Goal: Check status: Check status

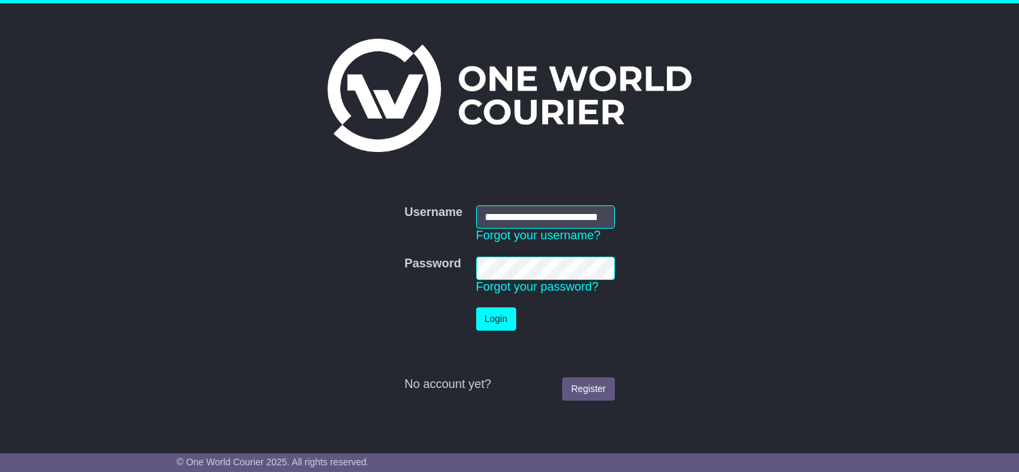
click at [496, 313] on button "Login" at bounding box center [496, 318] width 40 height 23
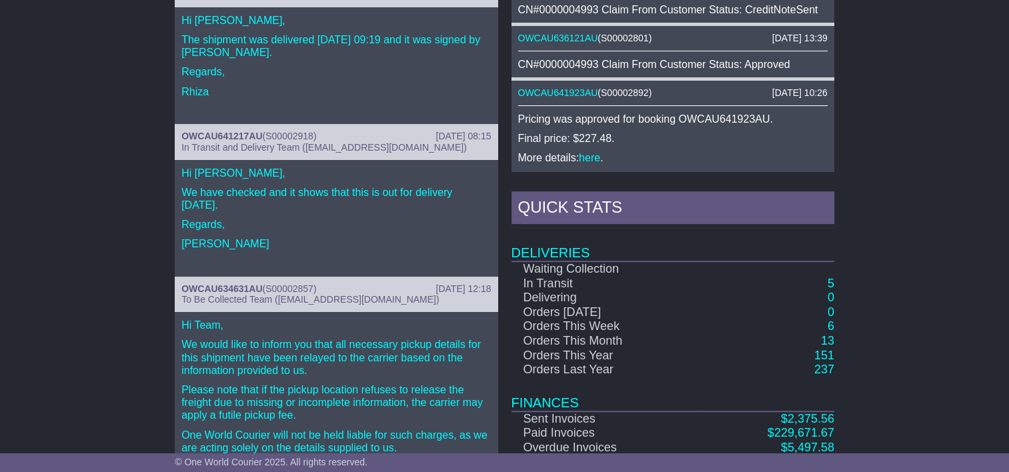
scroll to position [691, 0]
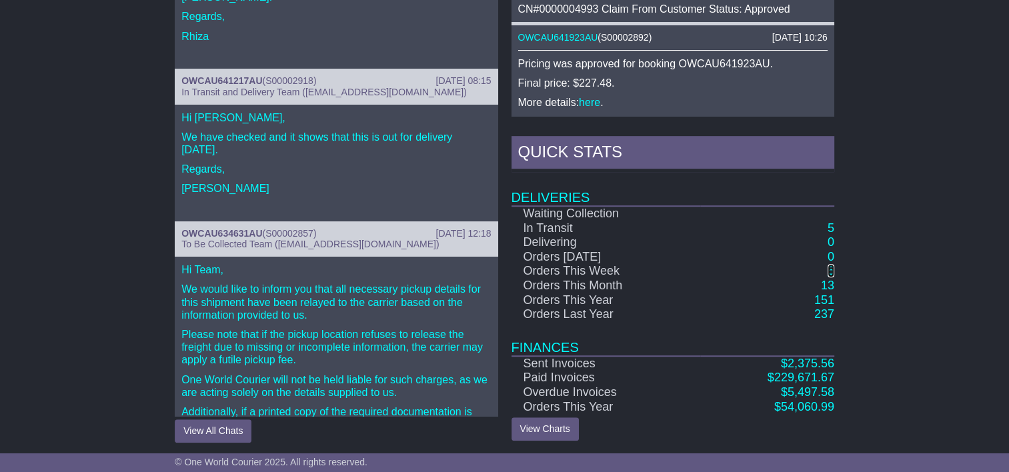
click at [828, 267] on link "6" at bounding box center [830, 270] width 7 height 13
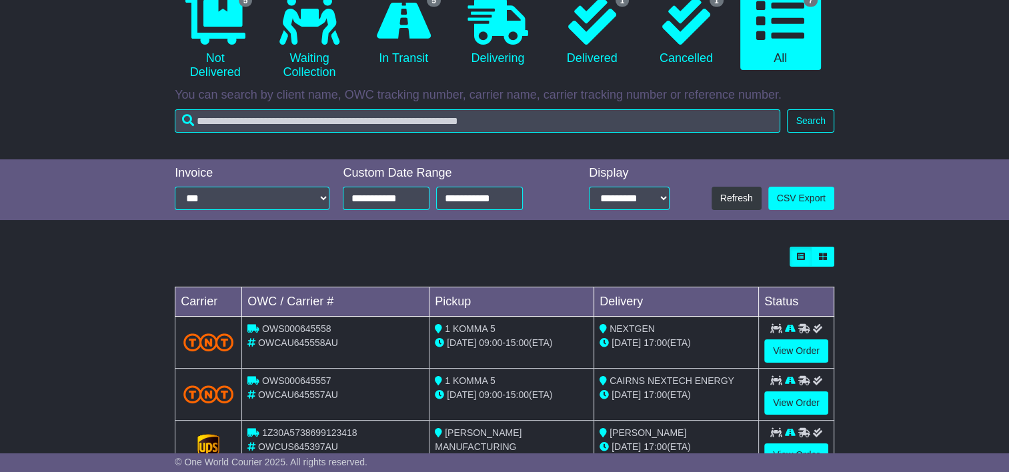
scroll to position [399, 0]
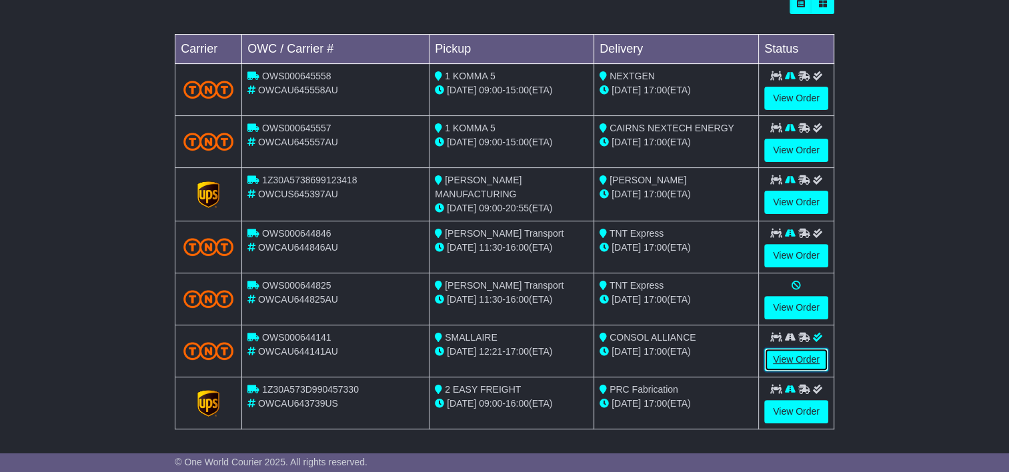
click at [795, 349] on link "View Order" at bounding box center [796, 359] width 64 height 23
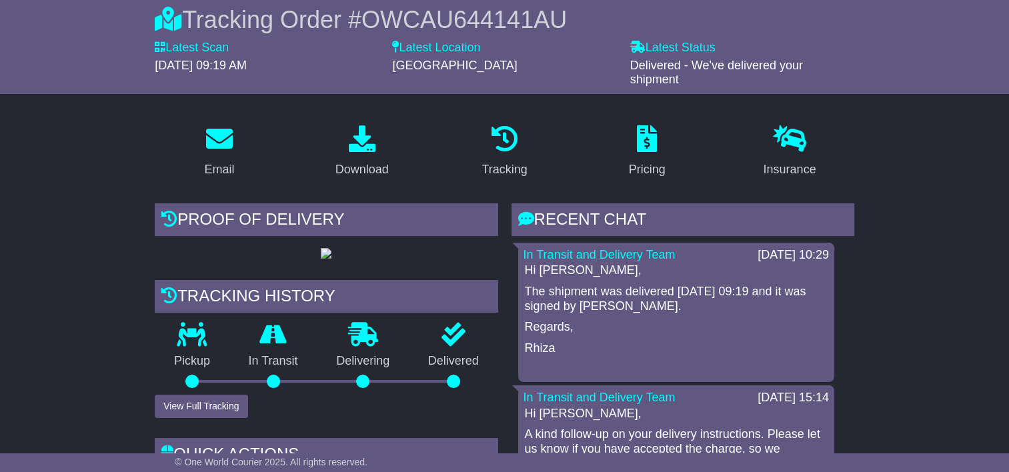
scroll to position [267, 0]
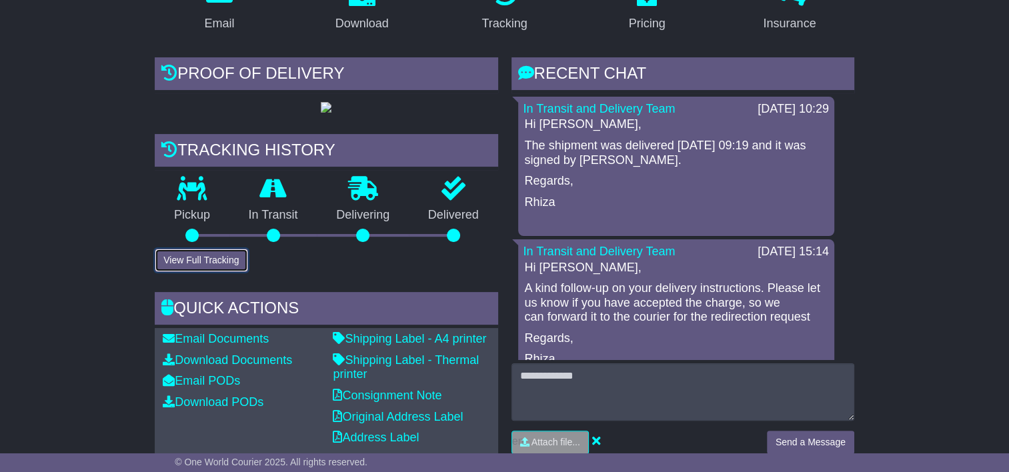
click at [211, 272] on button "View Full Tracking" at bounding box center [201, 260] width 93 height 23
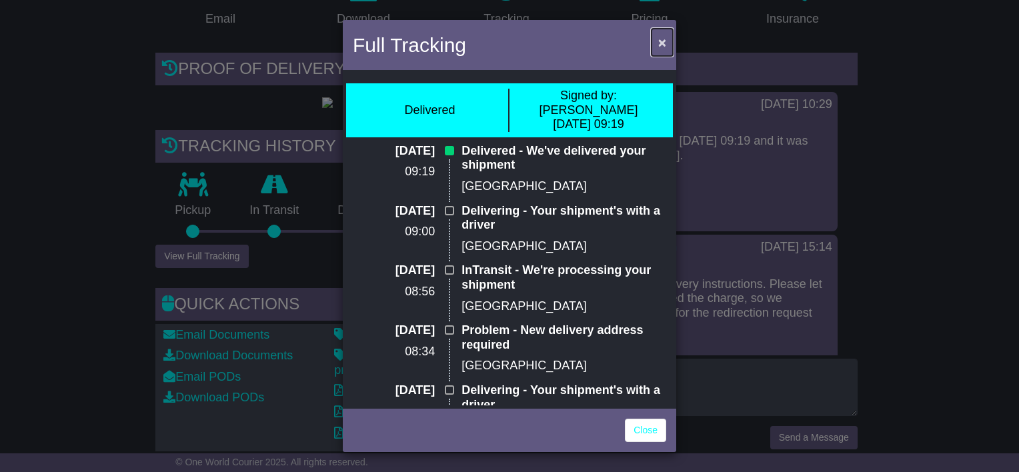
click at [667, 42] on button "×" at bounding box center [661, 42] width 21 height 27
